Goal: Transaction & Acquisition: Purchase product/service

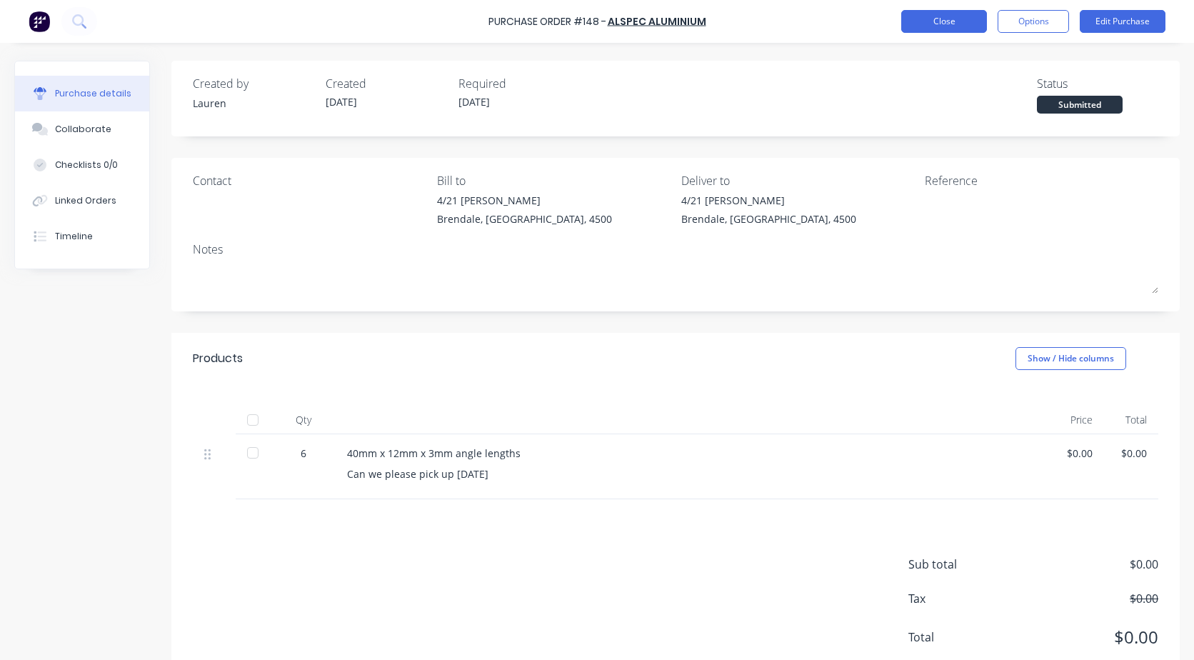
click at [932, 29] on button "Close" at bounding box center [944, 21] width 86 height 23
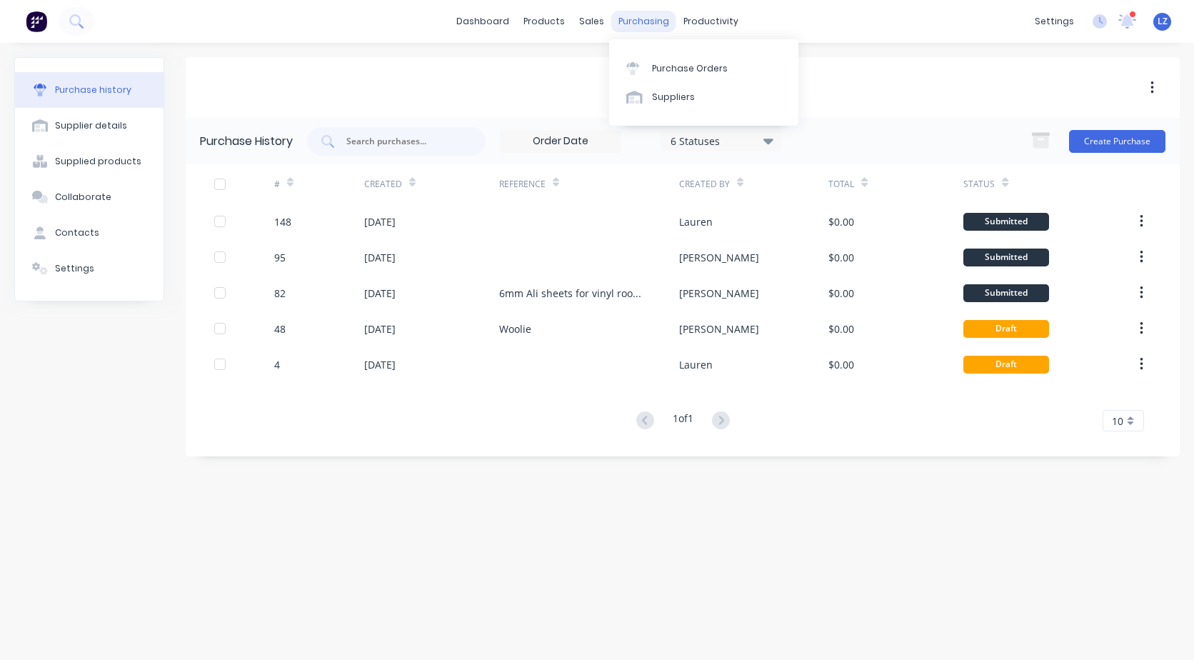
click at [643, 19] on div "purchasing" at bounding box center [643, 21] width 65 height 21
click at [676, 66] on div "Purchase Orders" at bounding box center [690, 68] width 76 height 13
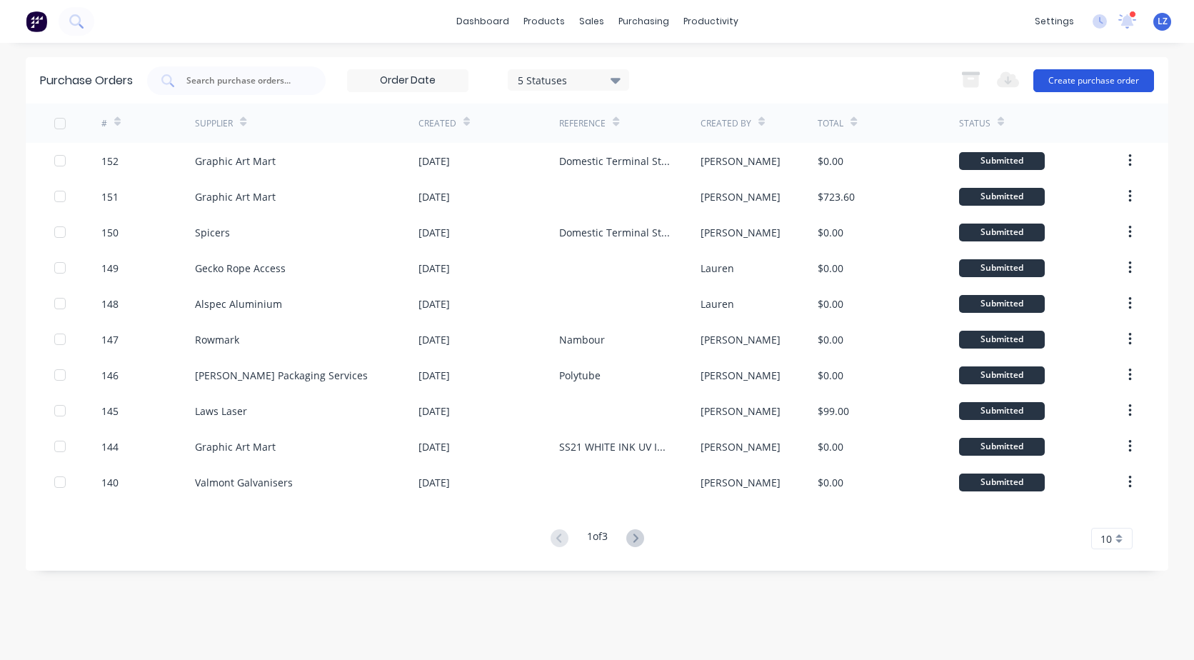
click at [1078, 79] on button "Create purchase order" at bounding box center [1093, 80] width 121 height 23
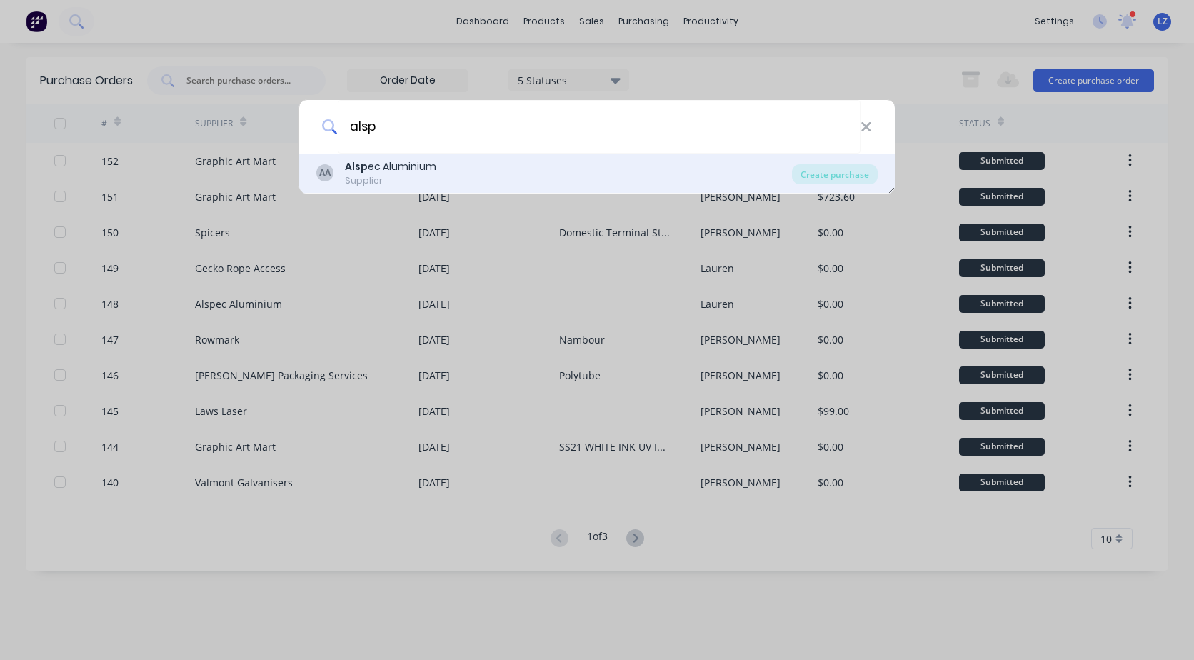
type input "alsp"
click at [389, 168] on div "Alsp ec Aluminium" at bounding box center [390, 166] width 91 height 15
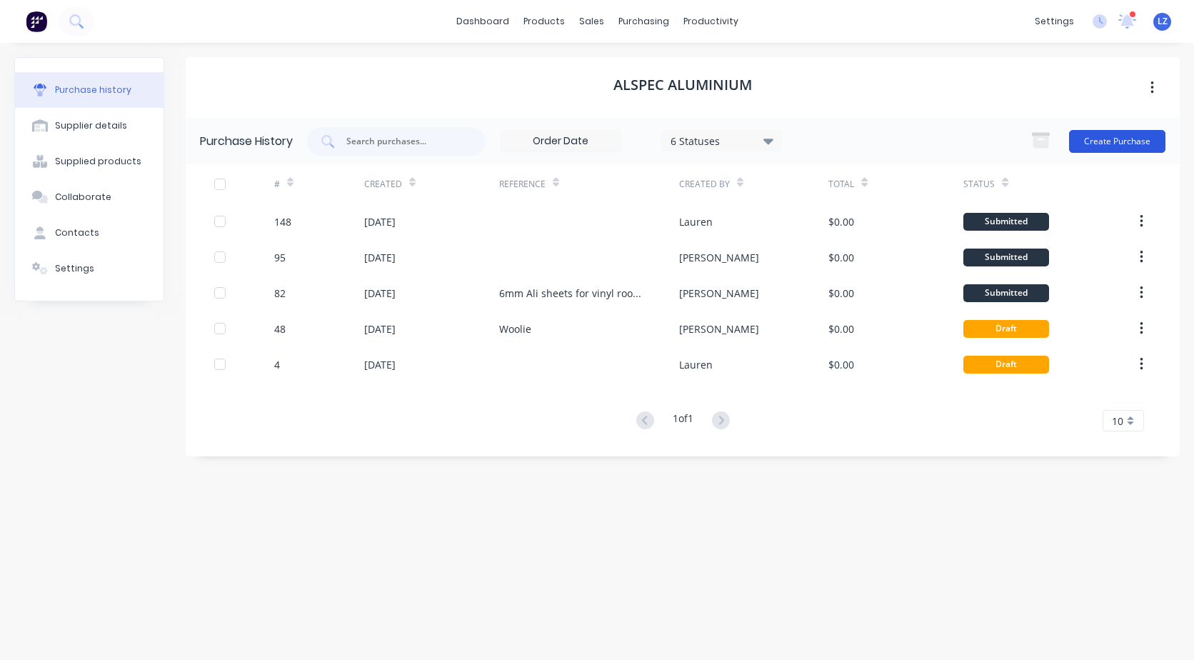
click at [1121, 141] on button "Create Purchase" at bounding box center [1117, 141] width 96 height 23
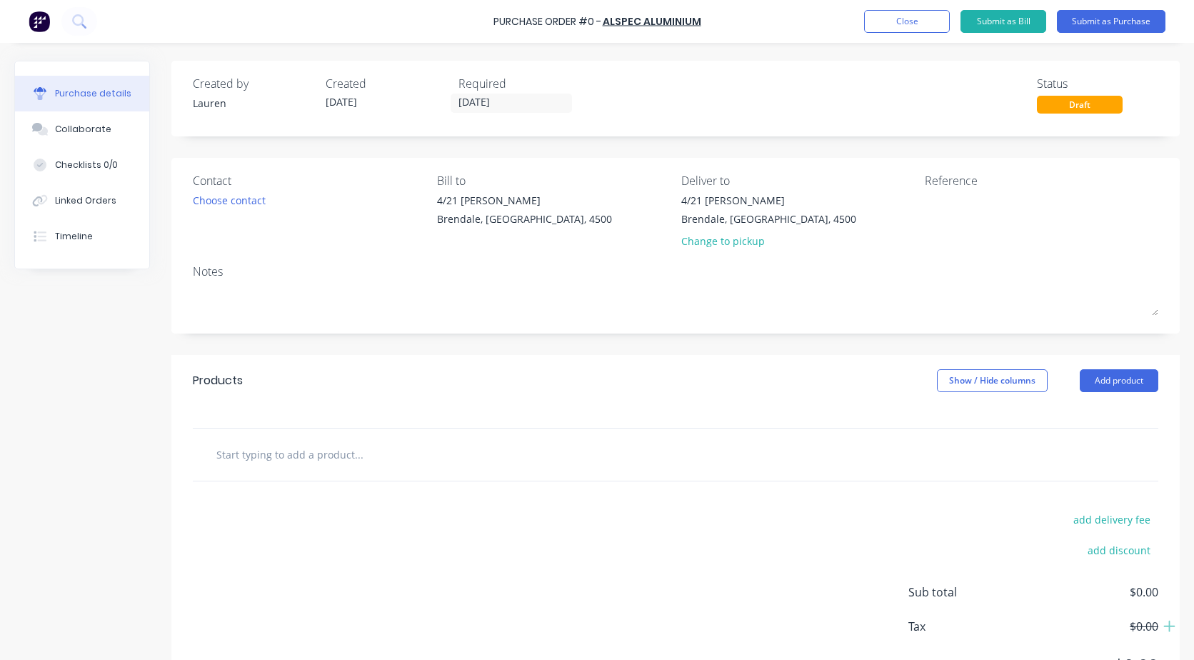
click at [263, 457] on input "text" at bounding box center [359, 454] width 286 height 29
click at [215, 451] on div "80 x 40 x 3mm ally channel lengths Add 80 x 40 x 3mm ally channel lengths to or…" at bounding box center [418, 454] width 429 height 29
click at [219, 457] on input "80 x 40 x 3mm ally channel lengths" at bounding box center [359, 454] width 286 height 29
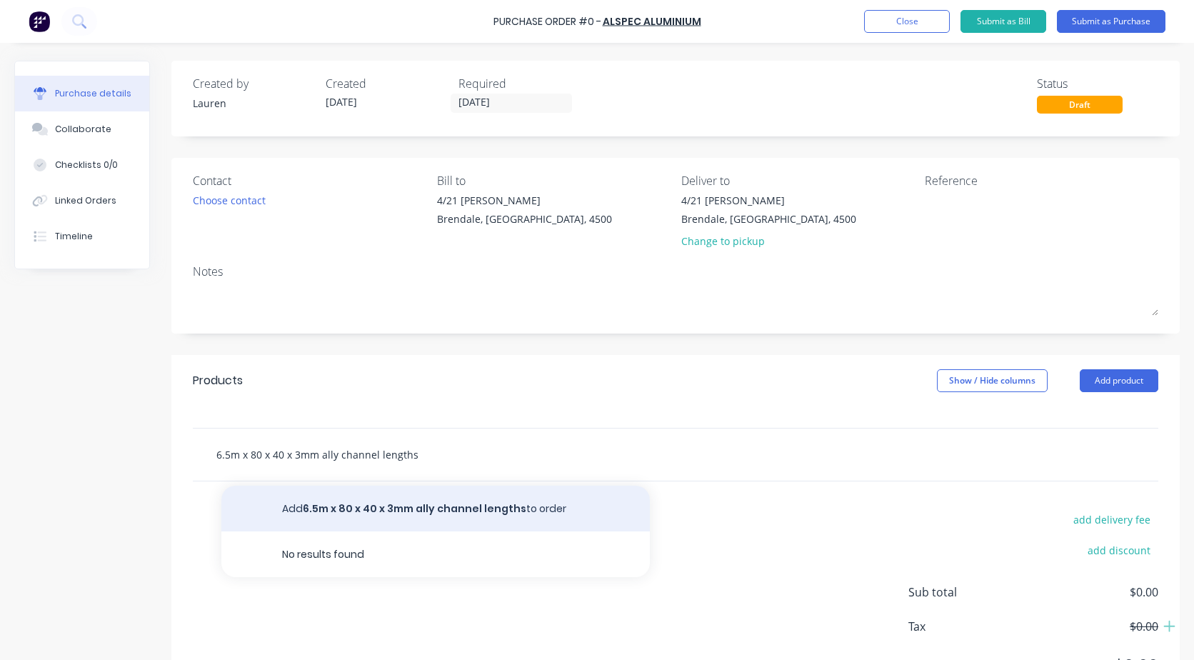
type input "6.5m x 80 x 40 x 3mm ally channel lengths"
click at [436, 506] on button "Add 6.5m x 80 x 40 x 3mm ally channel lengths to order" at bounding box center [435, 509] width 429 height 46
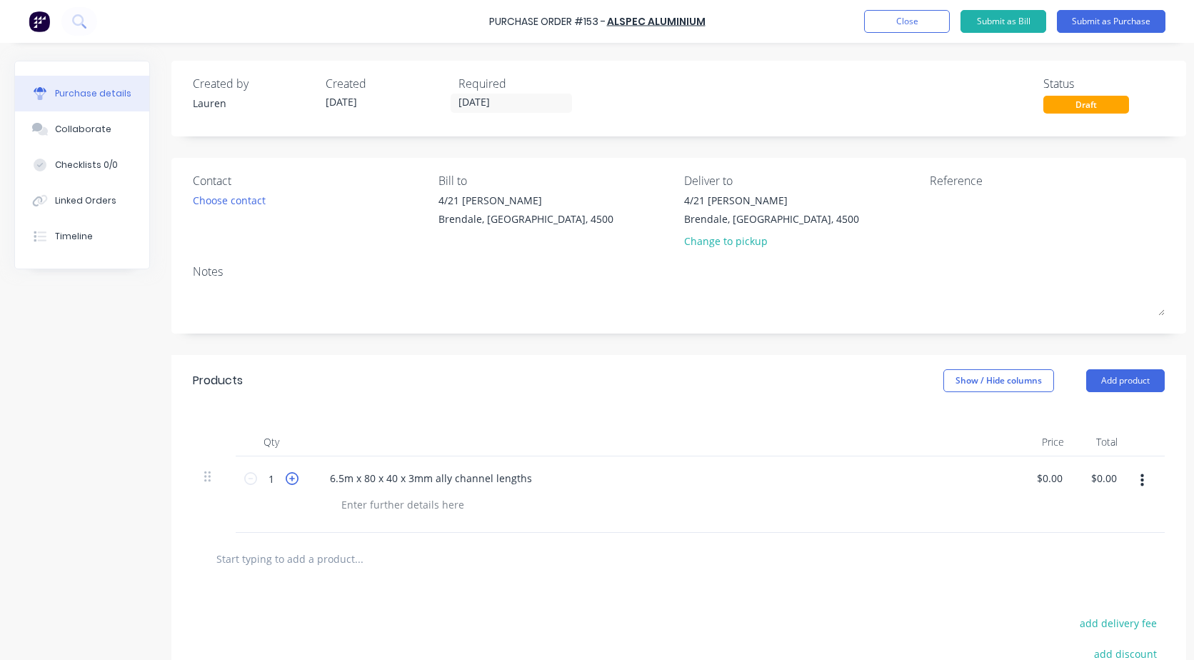
click at [291, 479] on icon at bounding box center [292, 478] width 13 height 13
type input "4"
drag, startPoint x: 291, startPoint y: 479, endPoint x: 323, endPoint y: 564, distance: 90.2
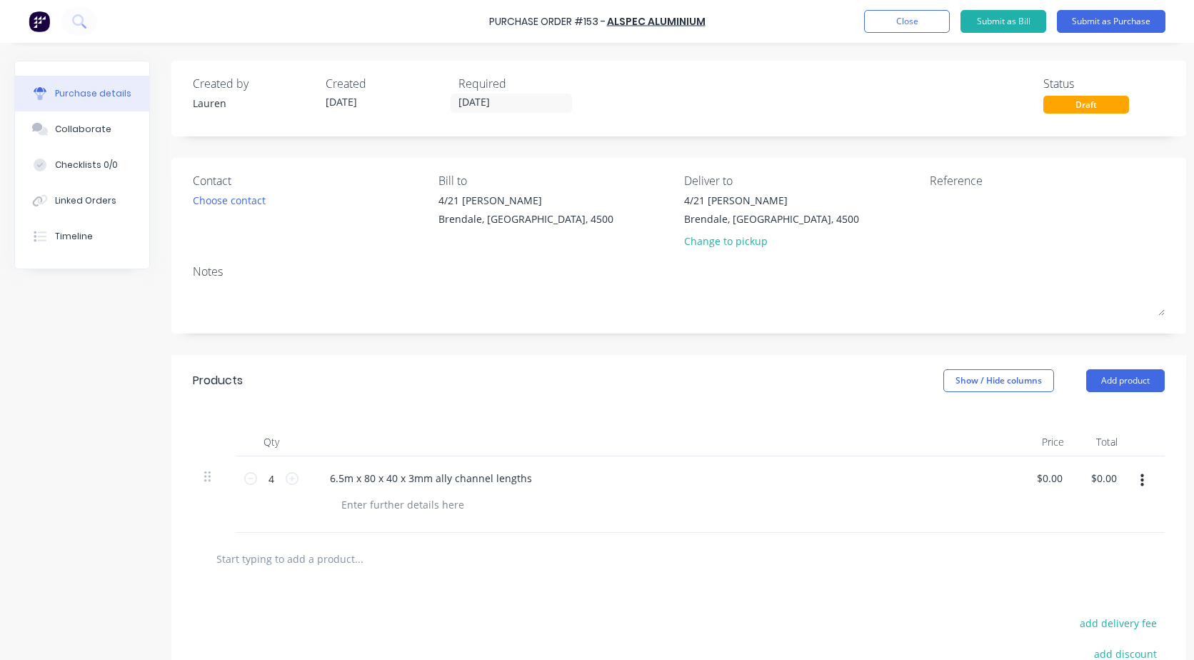
click at [323, 564] on input "text" at bounding box center [359, 558] width 286 height 29
type input "6.5m x 80 x 50 x 3mm shs lengths"
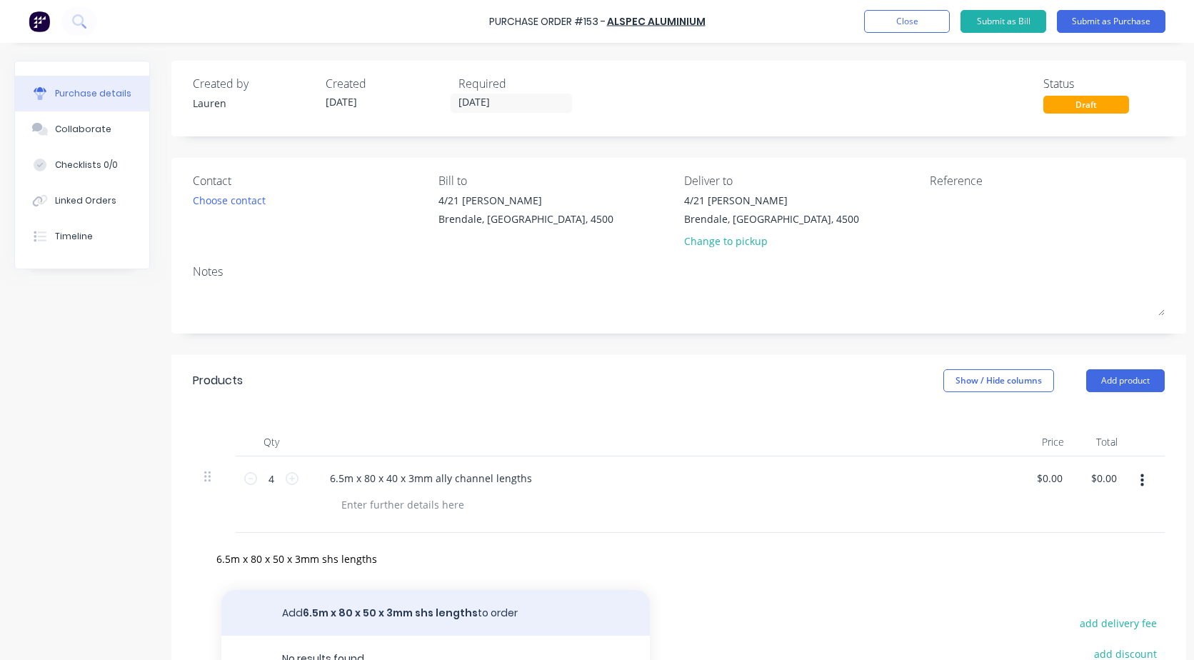
click at [360, 610] on button "Add 6.5m x 80 x 50 x 3mm shs lengths to order" at bounding box center [435, 613] width 429 height 46
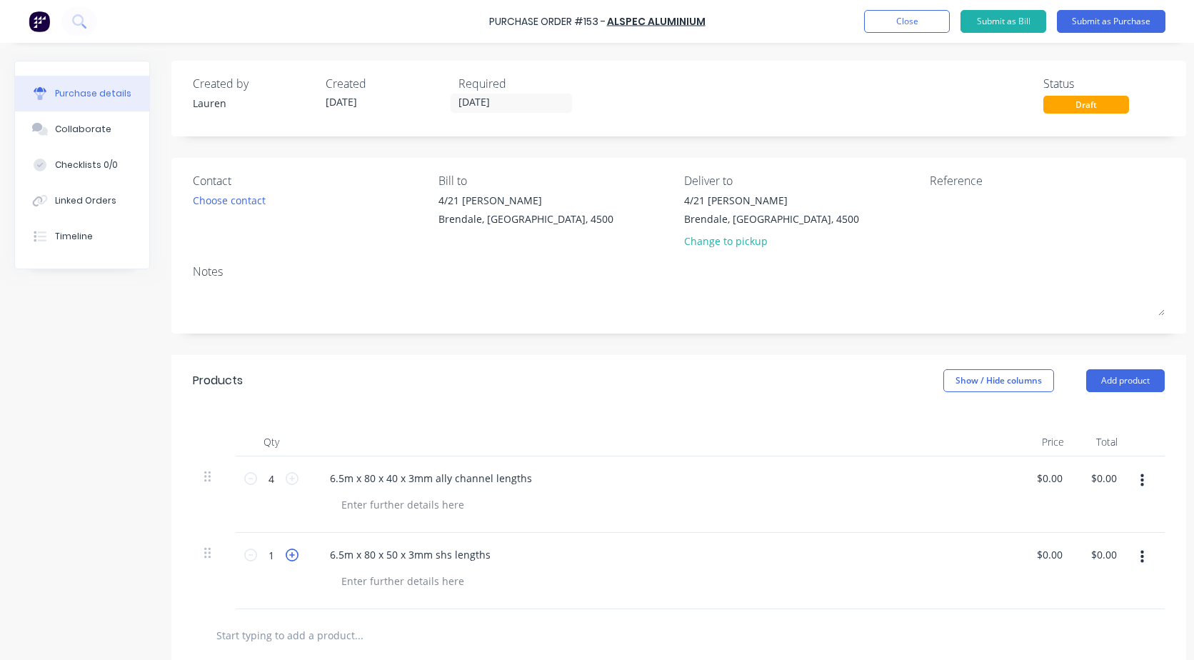
click at [289, 554] on icon at bounding box center [292, 555] width 13 height 13
type input "5"
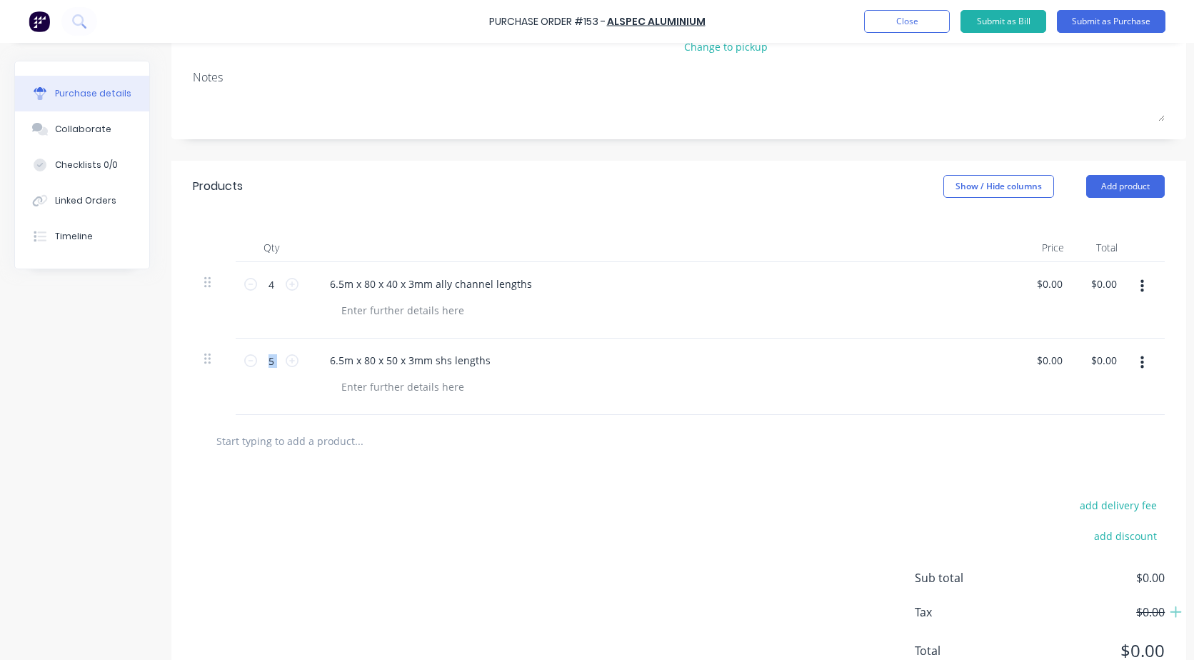
scroll to position [214, 0]
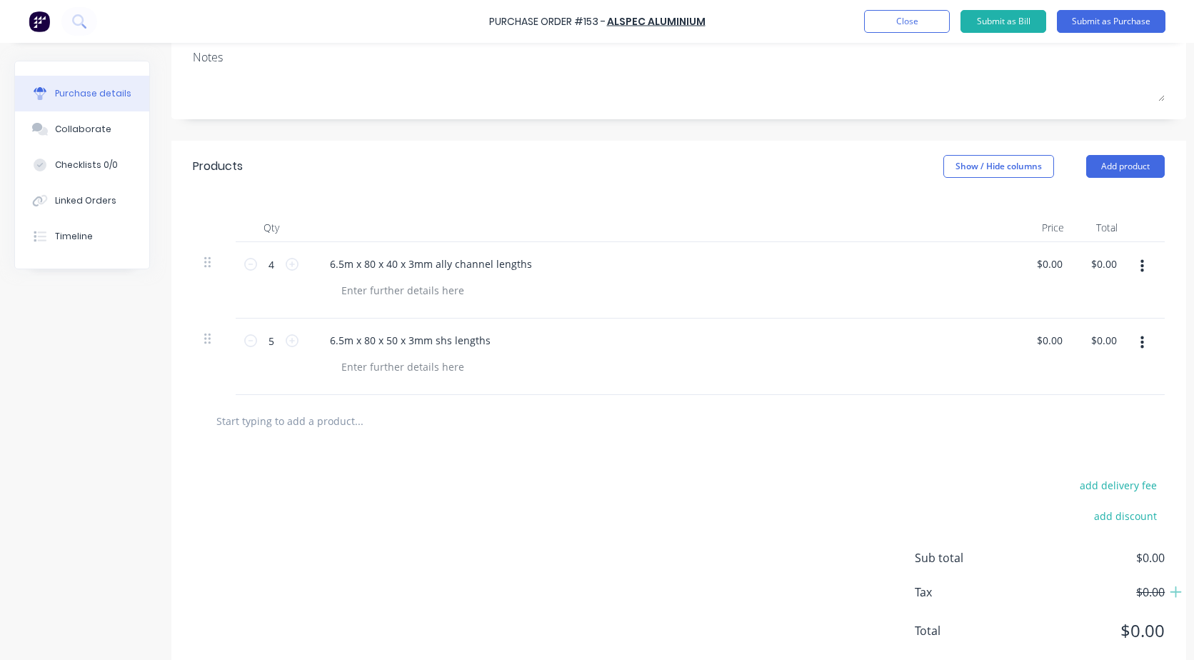
click at [306, 427] on input "text" at bounding box center [359, 420] width 286 height 29
type input "6.5m x 76 x 38 x 3mm ally rhs lengths"
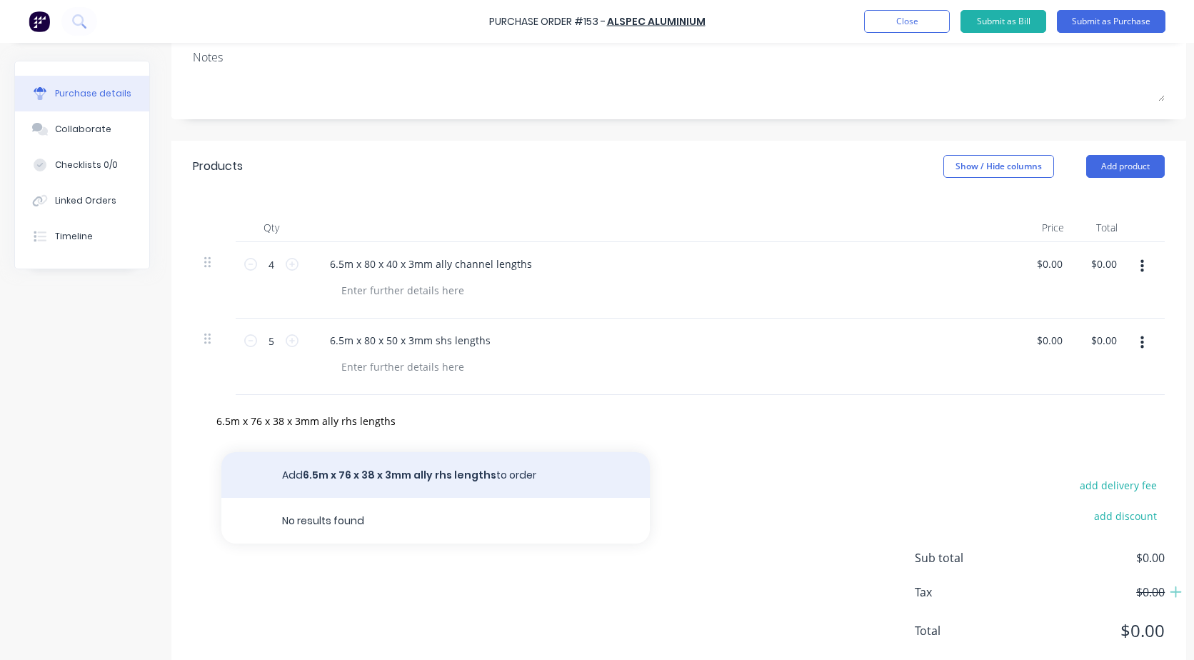
click at [334, 477] on button "Add 6.5m x 76 x 38 x 3mm ally rhs lengths to order" at bounding box center [435, 475] width 429 height 46
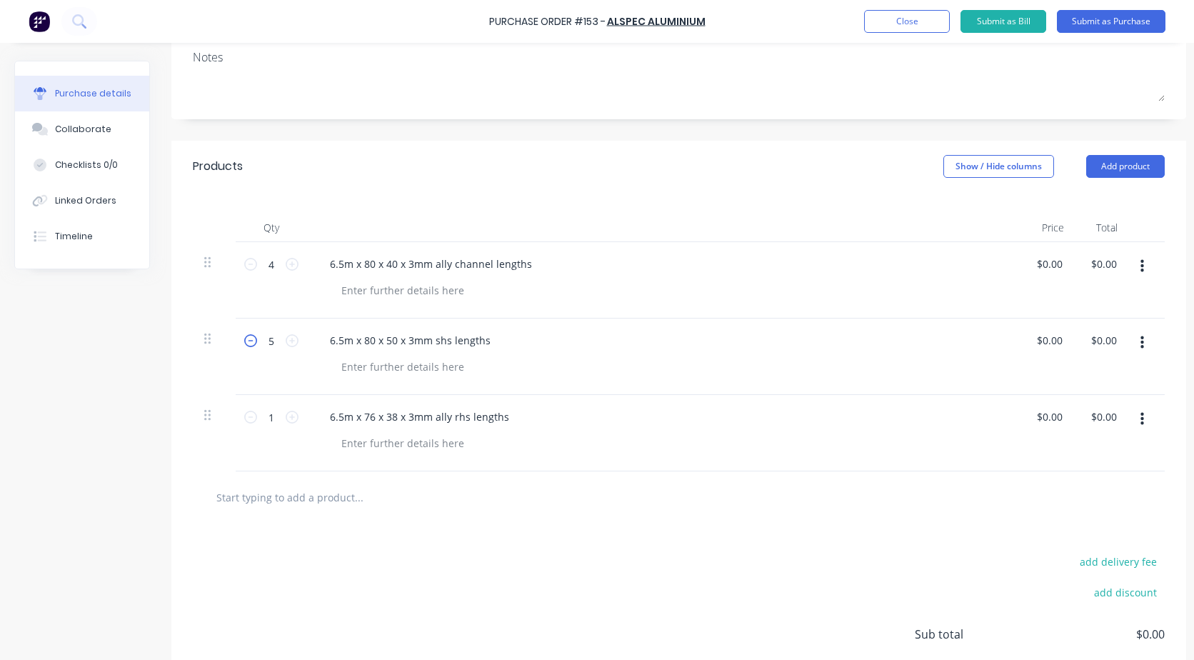
click at [244, 341] on icon at bounding box center [250, 340] width 13 height 13
click at [246, 341] on icon at bounding box center [250, 340] width 13 height 13
type input "3"
drag, startPoint x: 246, startPoint y: 341, endPoint x: 301, endPoint y: 419, distance: 95.7
click at [301, 419] on div "1 1" at bounding box center [271, 433] width 71 height 76
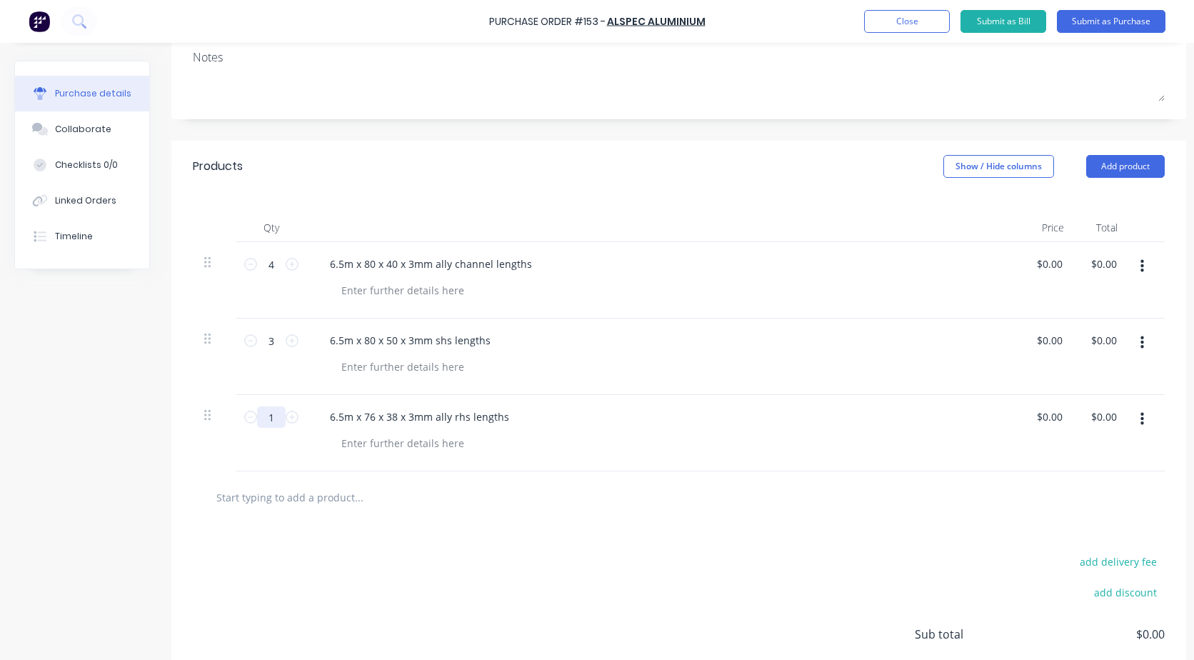
click at [277, 423] on input "1" at bounding box center [271, 416] width 29 height 21
click at [280, 419] on input "1" at bounding box center [271, 416] width 29 height 21
type input "5"
click at [302, 498] on input "text" at bounding box center [359, 497] width 286 height 29
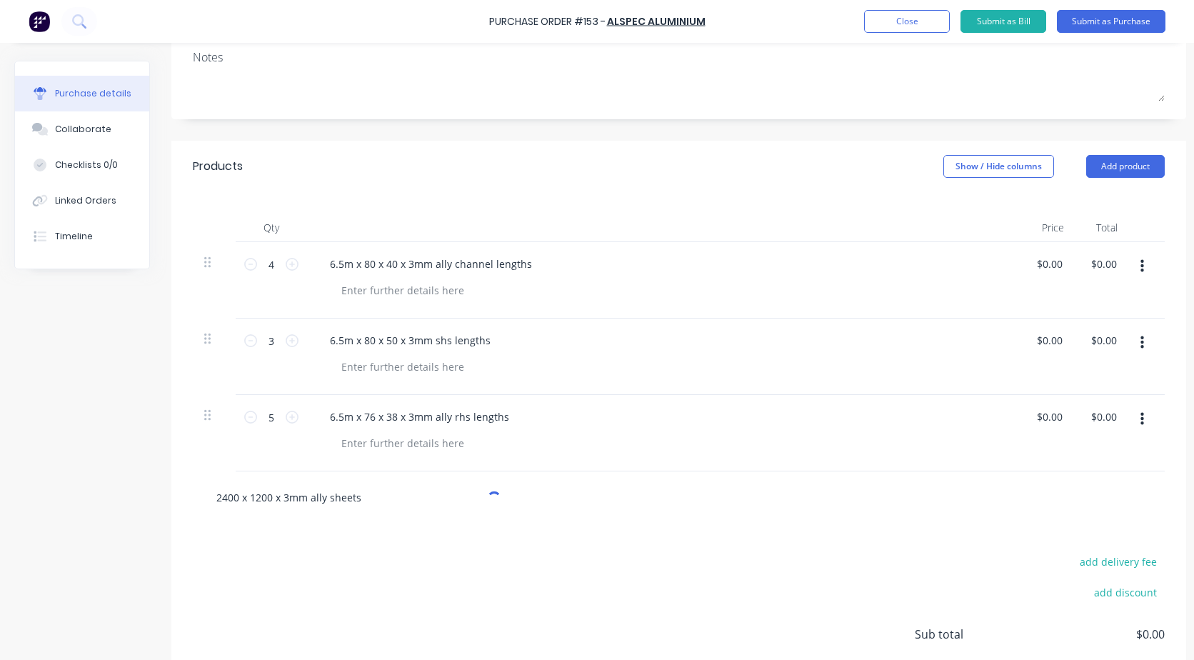
type input "2400 x 1200 x 3mm ally sheets"
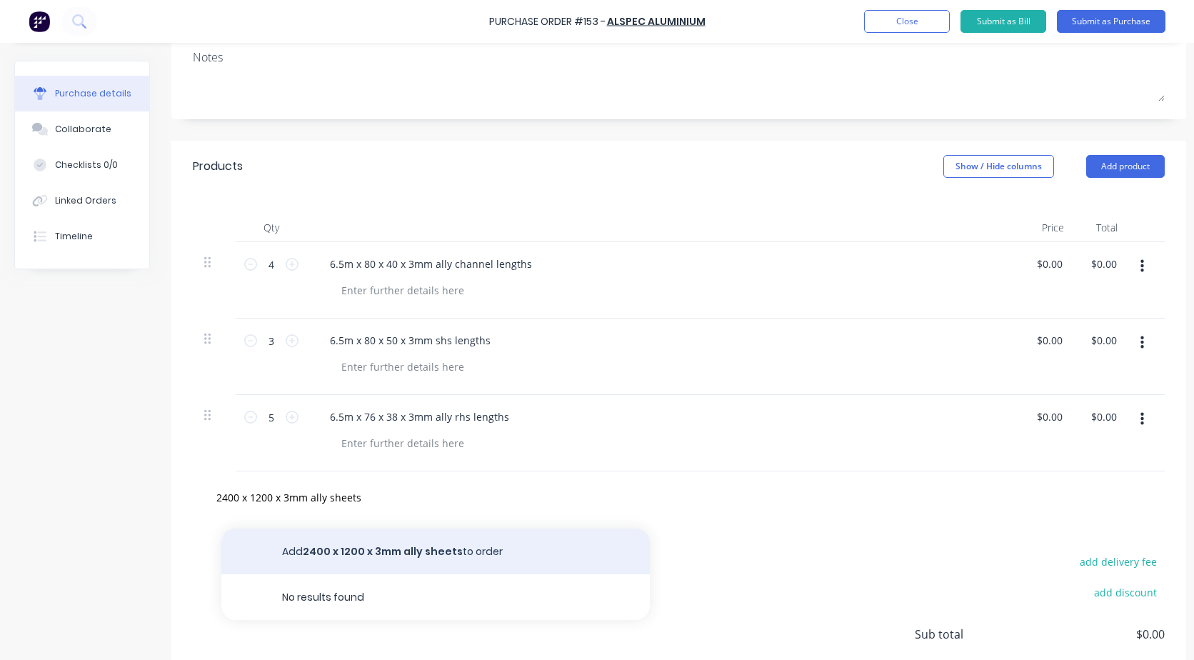
click at [352, 544] on button "Add 2400 x 1200 x 3mm ally sheets to order" at bounding box center [435, 552] width 429 height 46
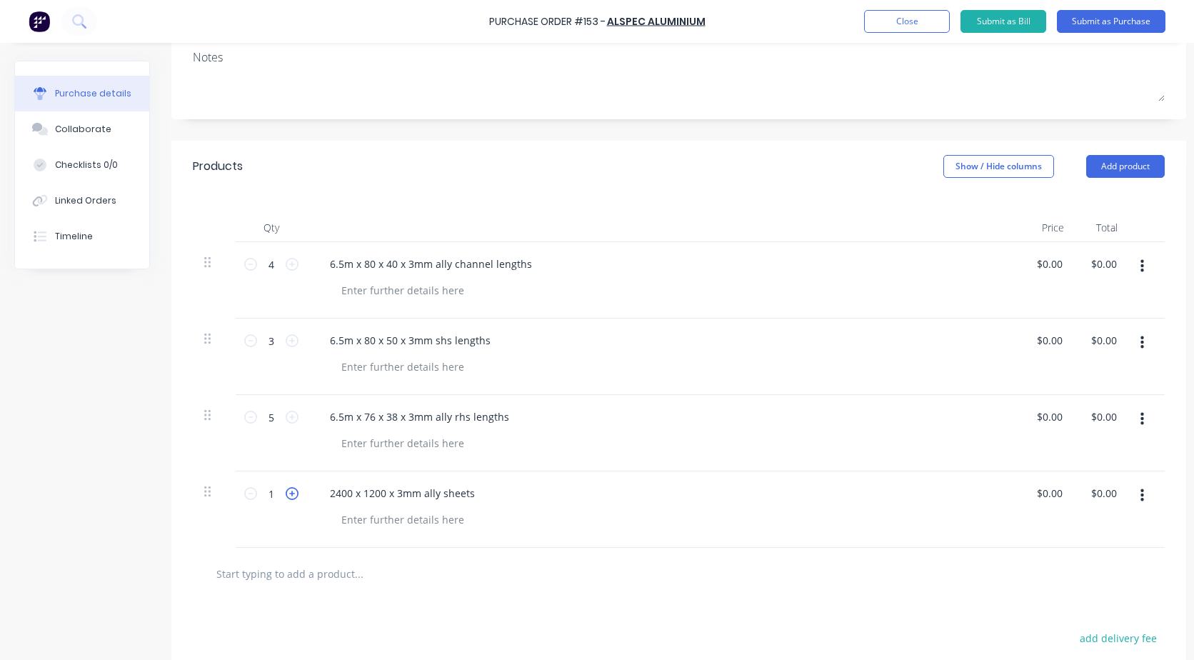
click at [291, 492] on icon at bounding box center [292, 493] width 13 height 13
type input "4"
click at [1101, 21] on button "Submit as Purchase" at bounding box center [1111, 21] width 109 height 23
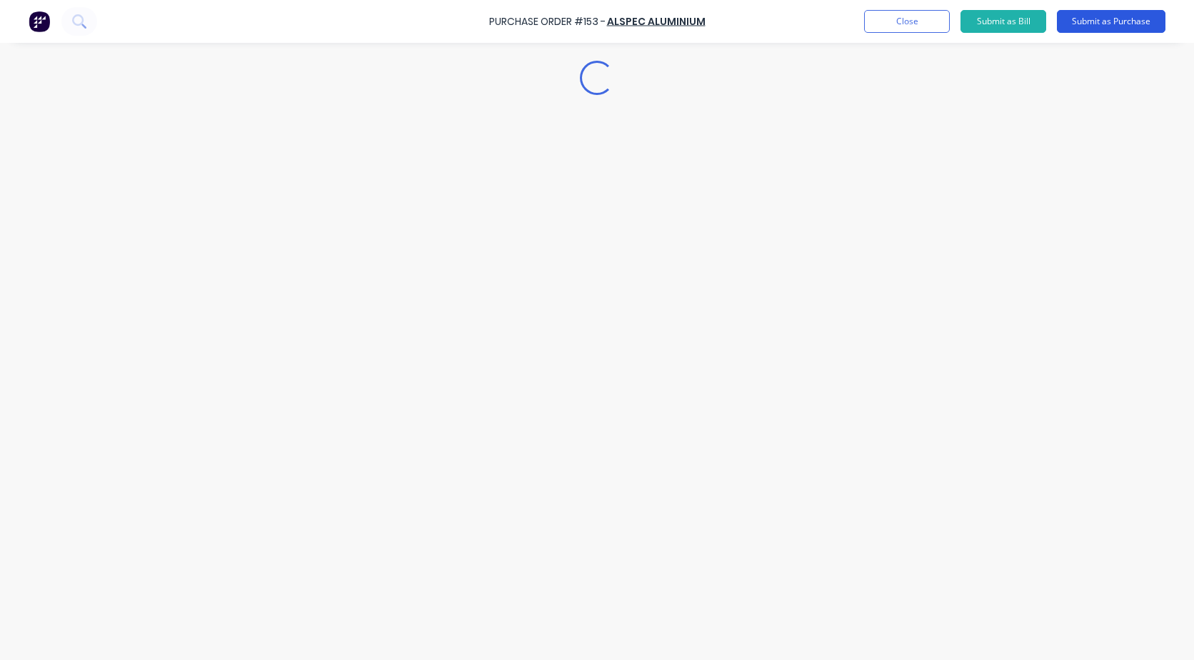
scroll to position [0, 0]
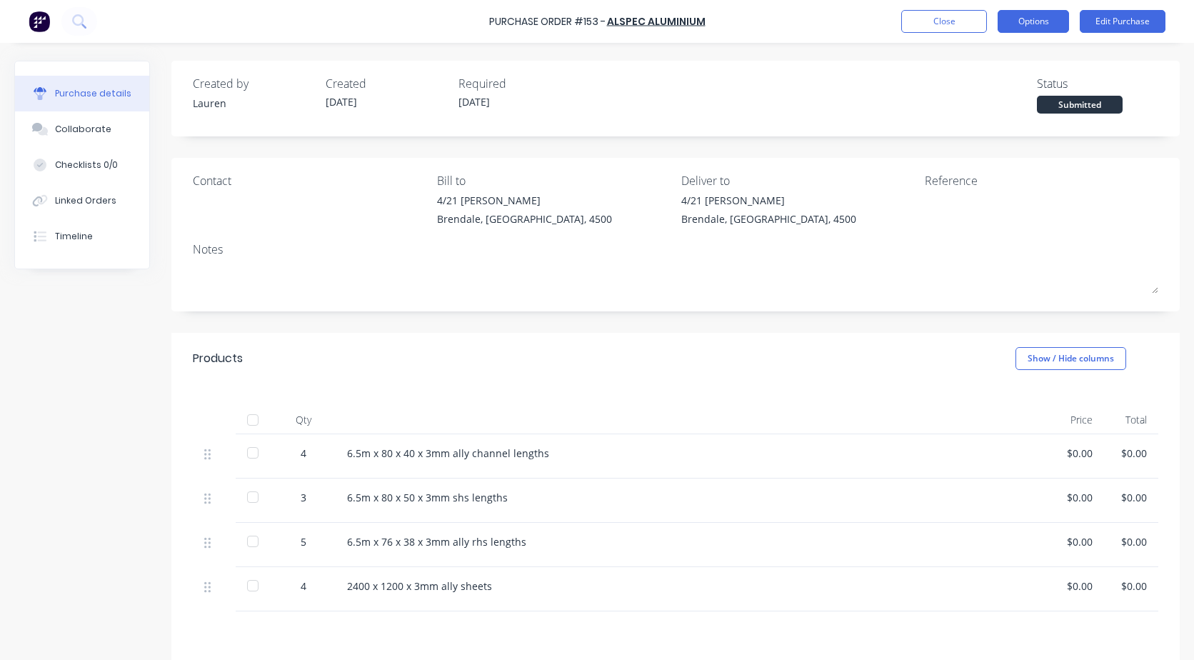
click at [1034, 29] on button "Options" at bounding box center [1033, 21] width 71 height 23
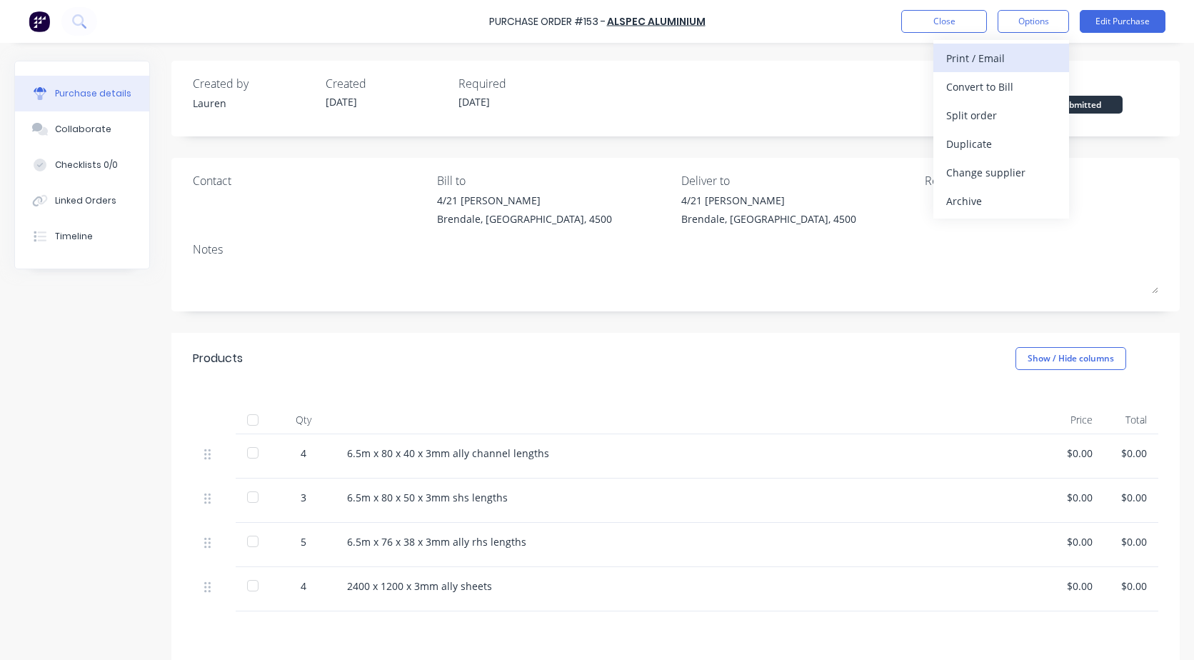
click at [999, 56] on div "Print / Email" at bounding box center [1001, 58] width 110 height 21
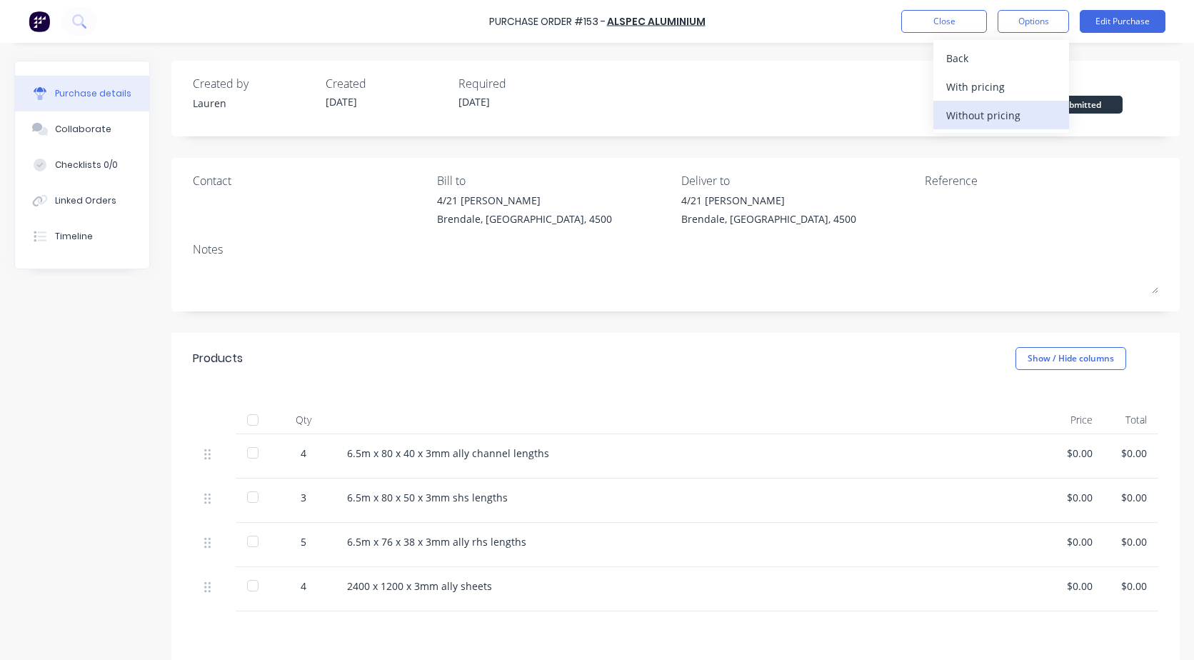
click at [961, 127] on button "Without pricing" at bounding box center [1002, 115] width 136 height 29
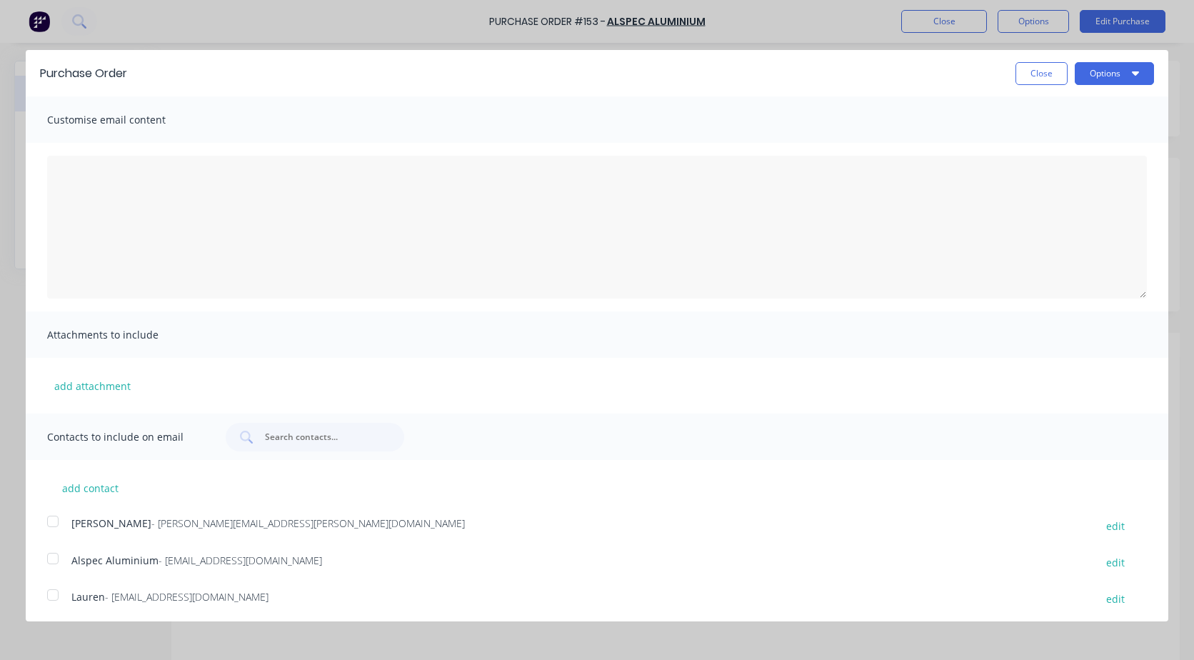
click at [56, 557] on div at bounding box center [53, 558] width 29 height 29
click at [1075, 74] on button "Options" at bounding box center [1114, 73] width 79 height 23
click at [1033, 139] on div "Email" at bounding box center [1086, 138] width 110 height 21
